Goal: Information Seeking & Learning: Check status

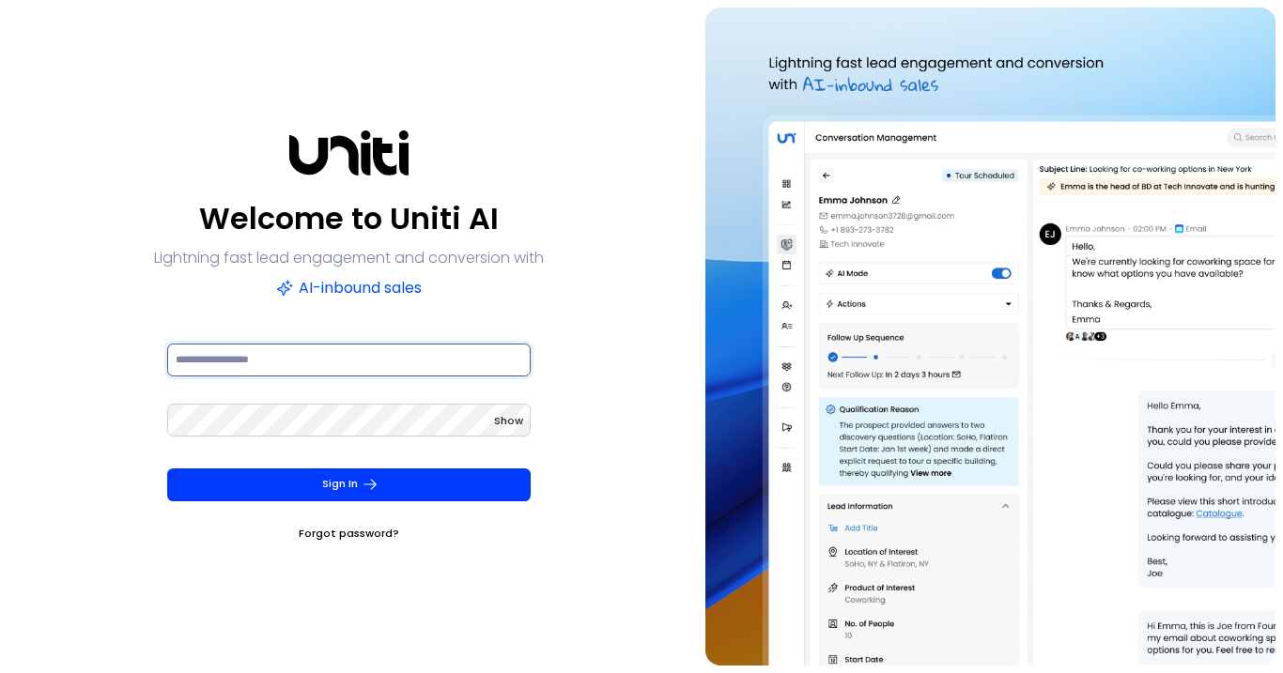
click at [328, 351] on input at bounding box center [348, 360] width 363 height 33
type input "**********"
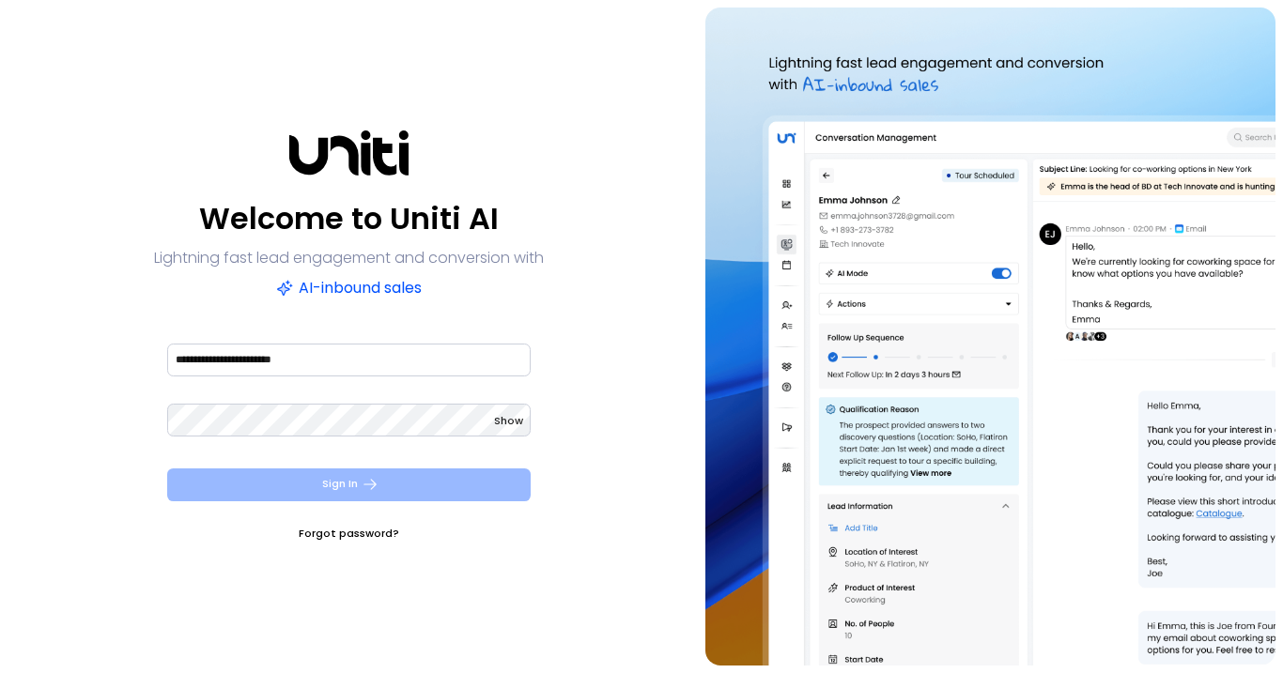
click at [368, 496] on button "Sign In" at bounding box center [348, 485] width 363 height 33
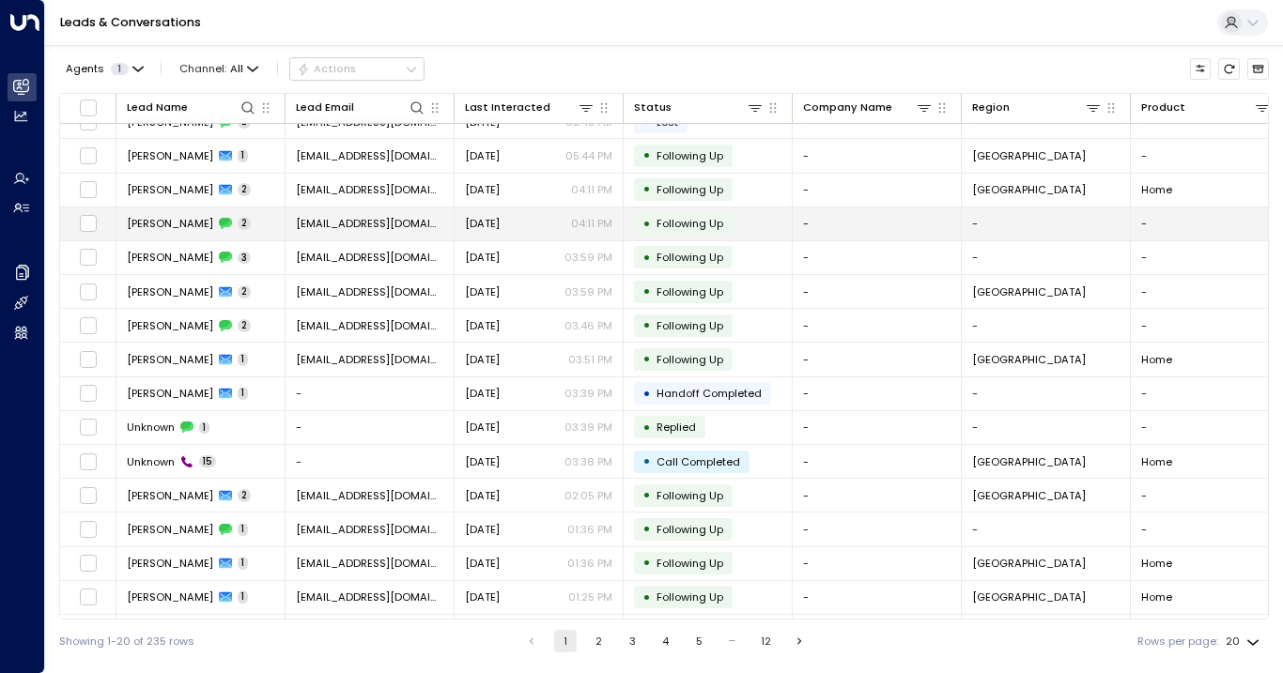
scroll to position [180, 0]
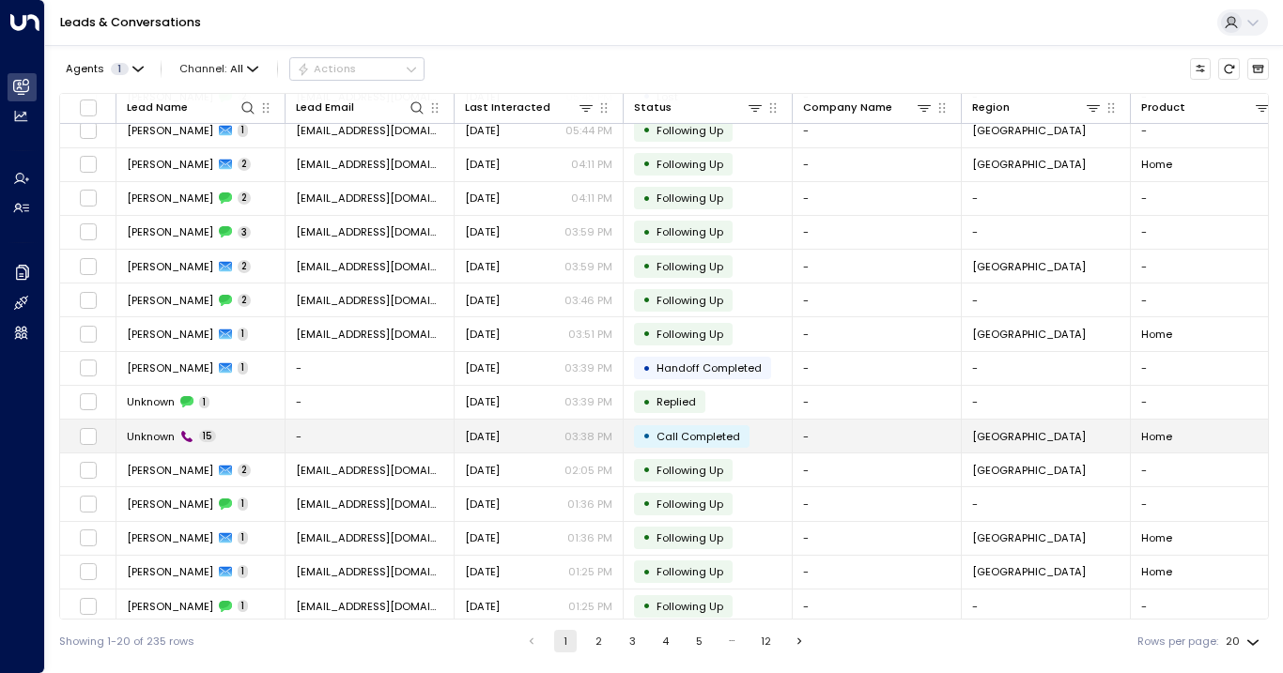
click at [177, 435] on div "Unknown 15" at bounding box center [171, 436] width 89 height 15
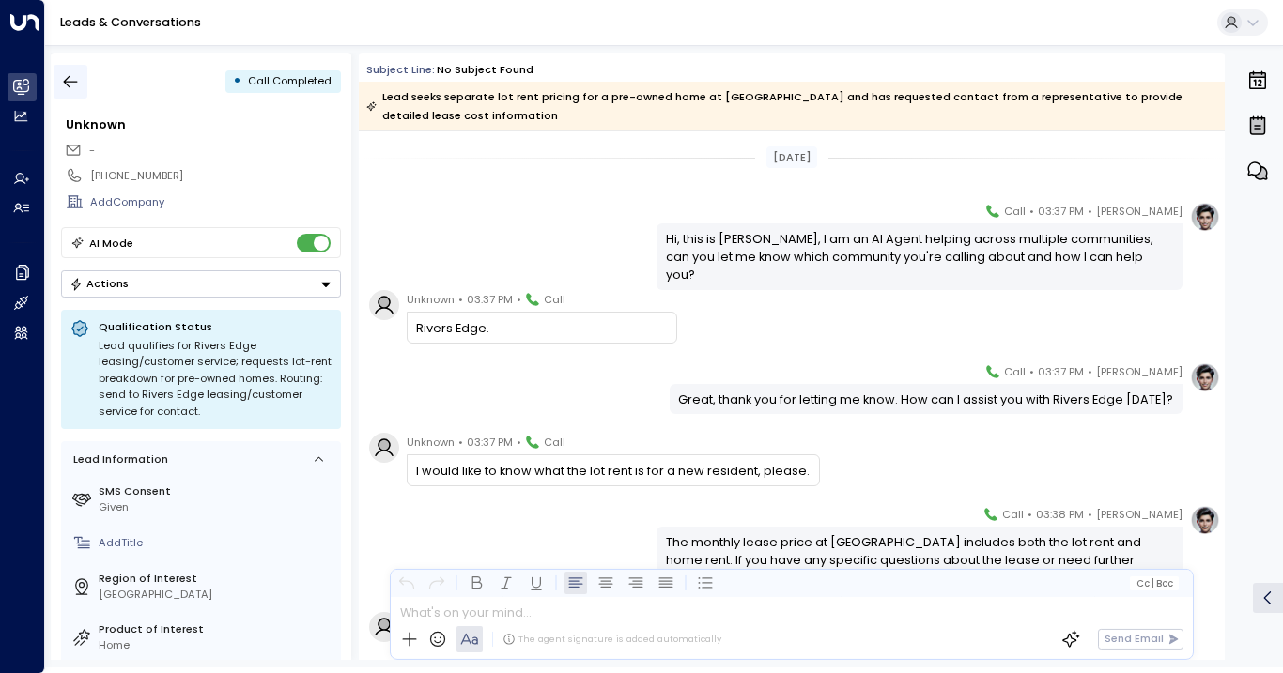
click at [71, 85] on icon "button" at bounding box center [70, 81] width 19 height 19
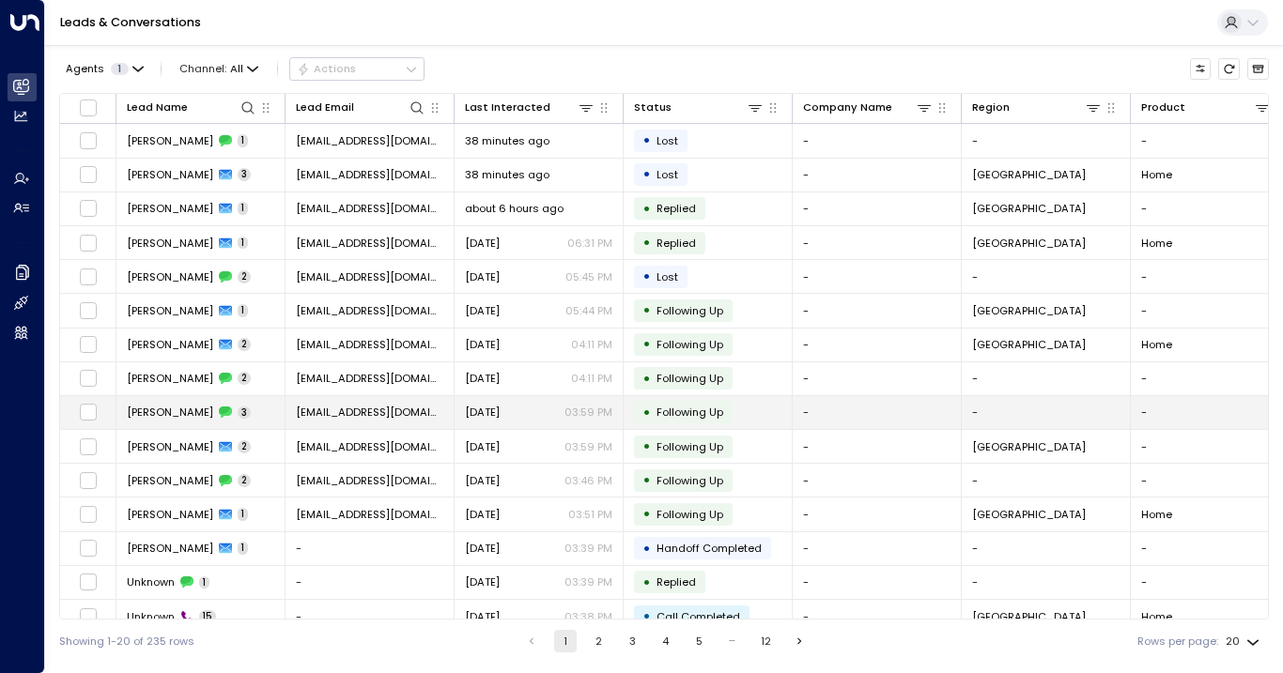
click at [162, 408] on span "Nicole Freeman" at bounding box center [170, 412] width 86 height 15
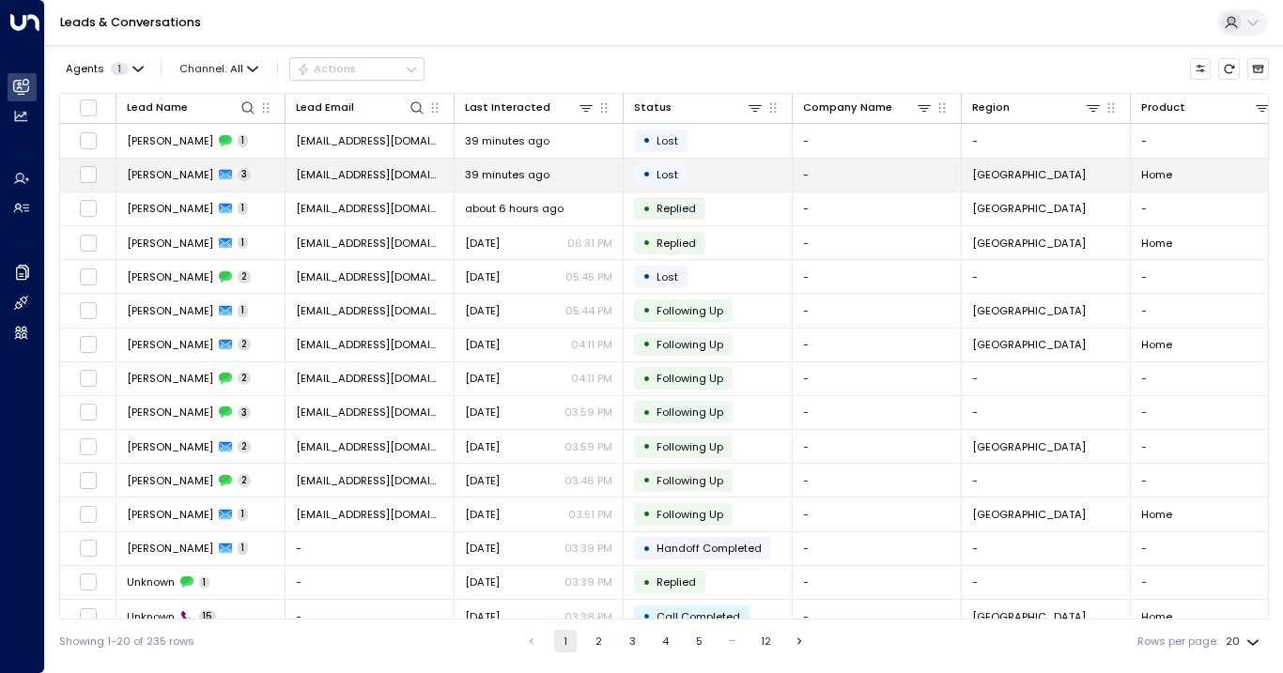
click at [174, 172] on span "Katie Garland" at bounding box center [170, 174] width 86 height 15
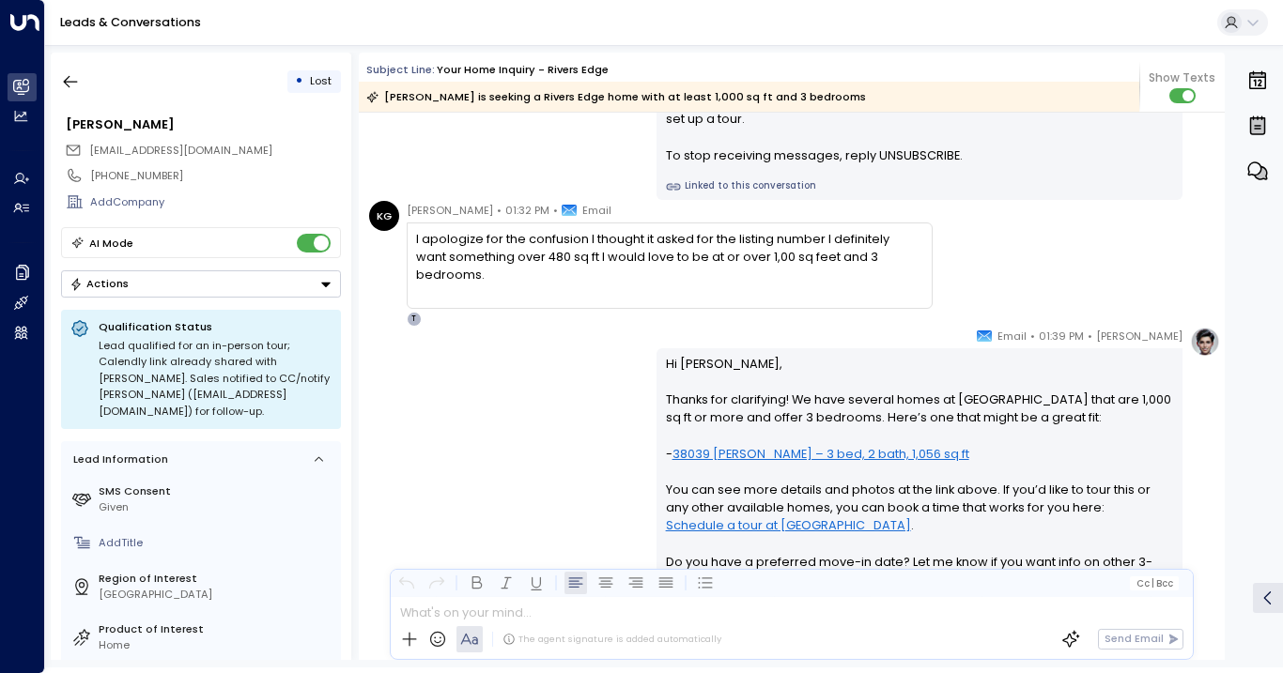
scroll to position [1721, 0]
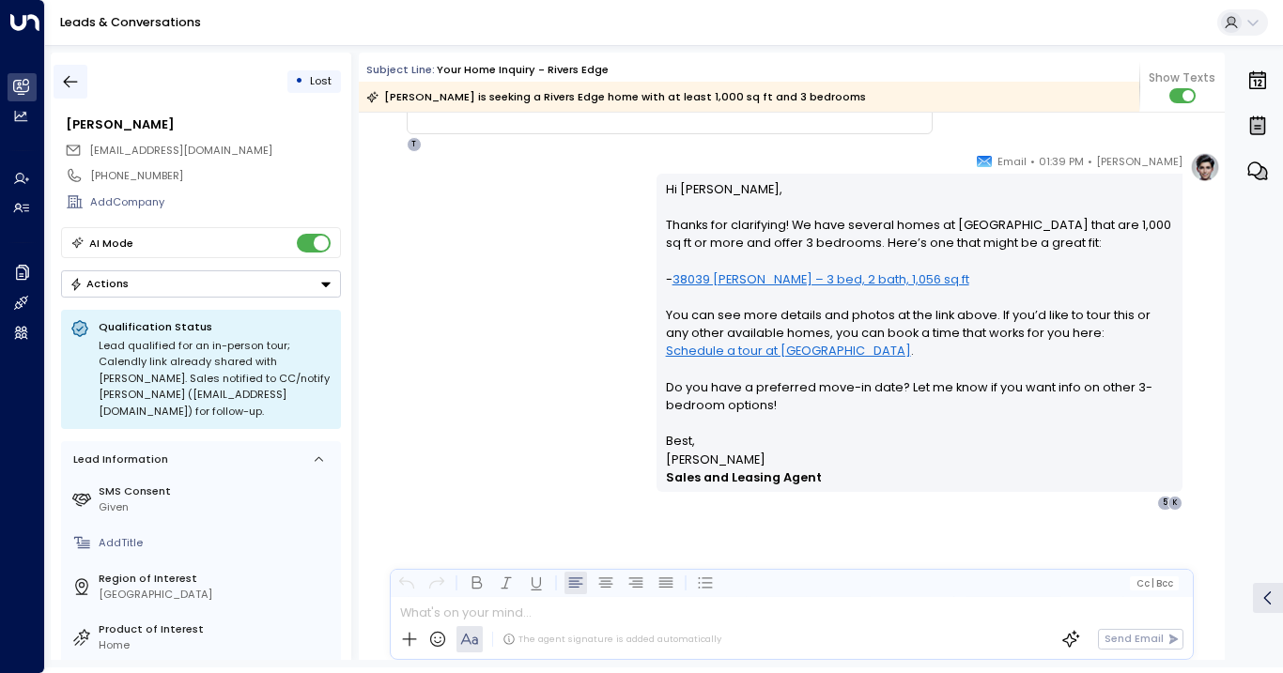
click at [73, 76] on icon "button" at bounding box center [70, 81] width 19 height 19
